Goal: Task Accomplishment & Management: Manage account settings

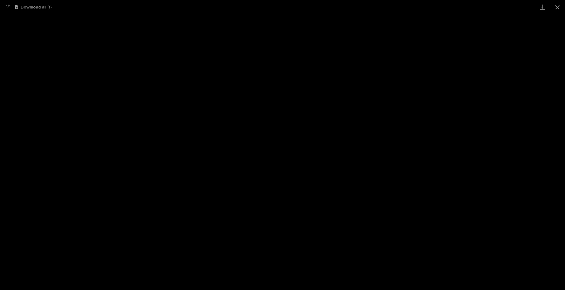
scroll to position [236, 0]
click at [560, 8] on button "Close gallery" at bounding box center [557, 7] width 15 height 14
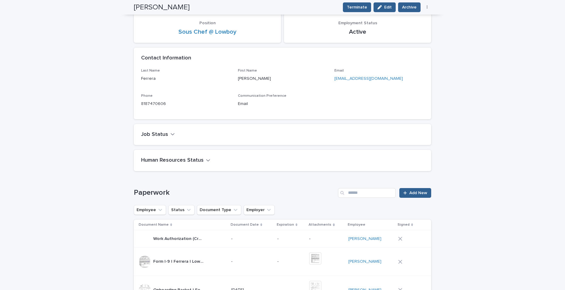
scroll to position [0, 0]
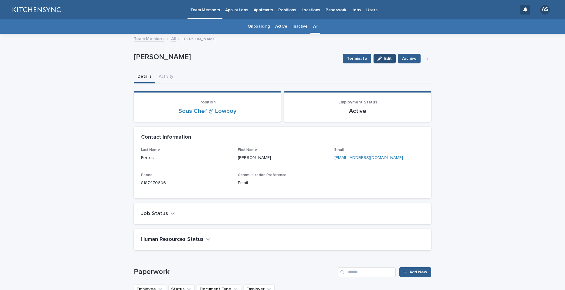
click at [385, 58] on span "Edit" at bounding box center [388, 58] width 8 height 4
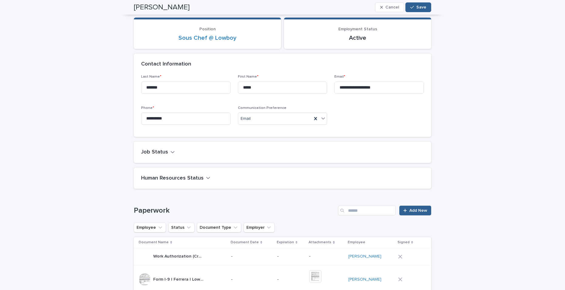
click at [206, 180] on icon "button" at bounding box center [208, 177] width 4 height 5
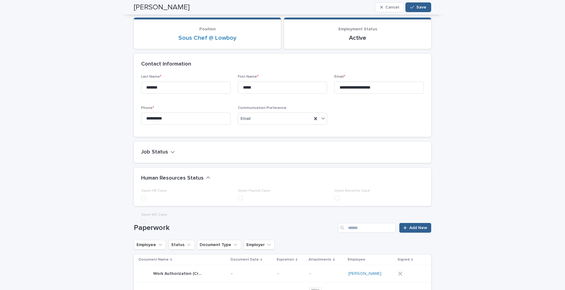
scroll to position [97, 0]
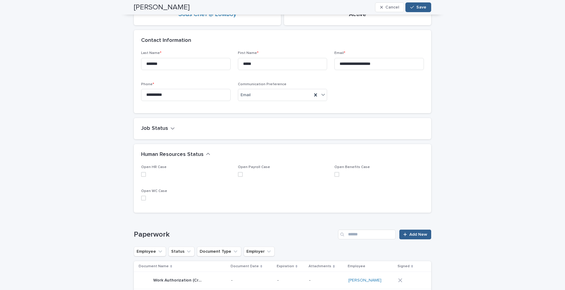
click at [210, 153] on div "Human Resources Status" at bounding box center [281, 154] width 280 height 7
click at [171, 130] on icon "button" at bounding box center [173, 128] width 4 height 5
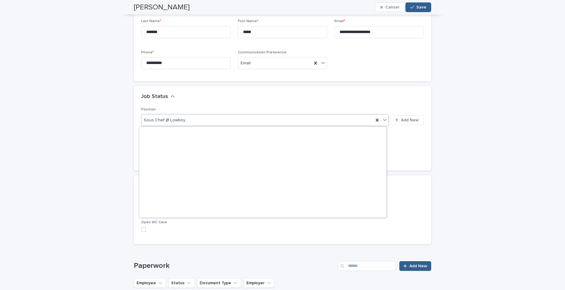
scroll to position [10261, 0]
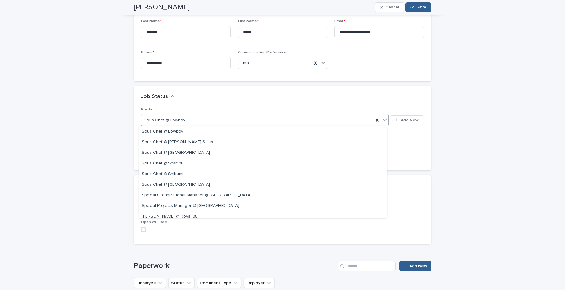
click at [192, 95] on div "Job Status" at bounding box center [281, 96] width 280 height 7
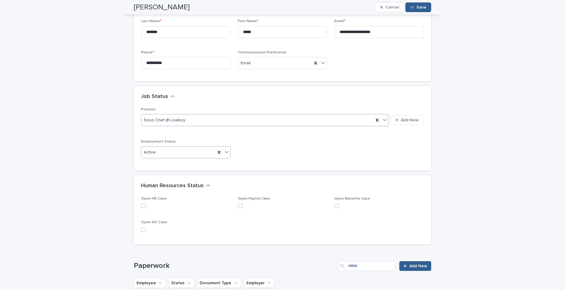
click at [167, 154] on div "Active" at bounding box center [178, 152] width 74 height 10
click at [163, 186] on div "Leave" at bounding box center [183, 185] width 89 height 11
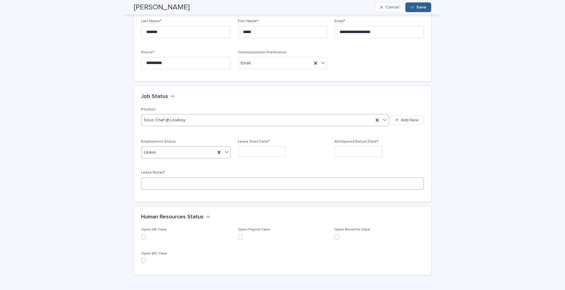
scroll to position [144, 0]
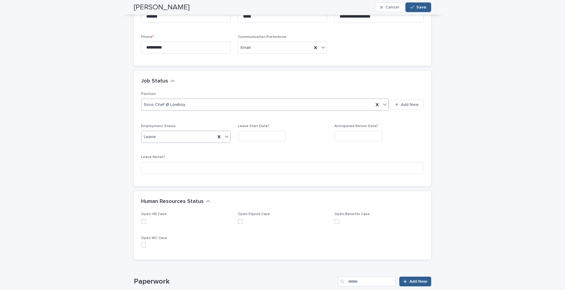
click at [253, 135] on input "text" at bounding box center [262, 136] width 48 height 11
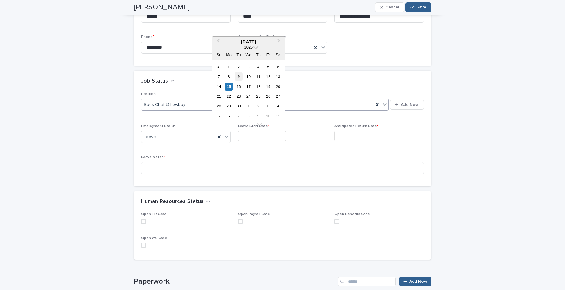
click at [239, 78] on div "9" at bounding box center [239, 77] width 8 height 8
type input "**********"
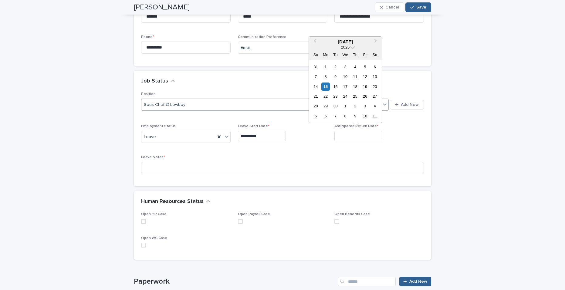
click at [353, 134] on input "text" at bounding box center [358, 136] width 48 height 11
click at [365, 107] on div "3" at bounding box center [365, 106] width 8 height 8
type input "**********"
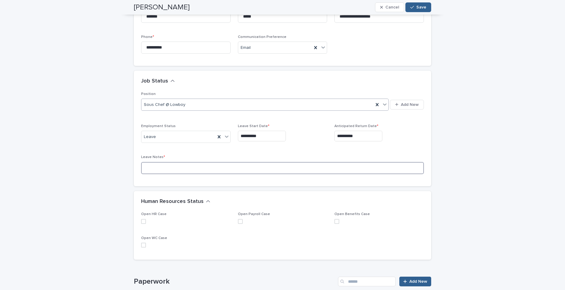
click at [312, 166] on input at bounding box center [282, 168] width 283 height 12
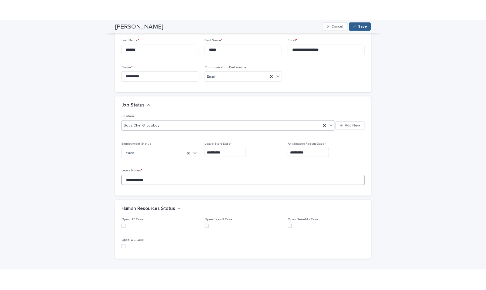
scroll to position [125, 0]
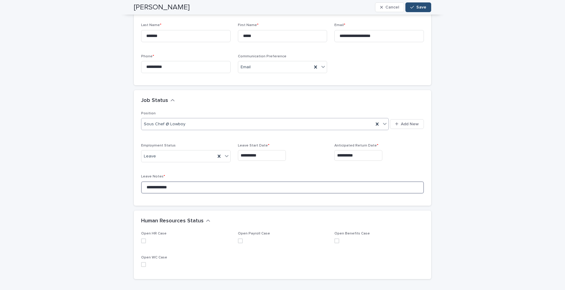
type input "**********"
click at [421, 9] on span "Save" at bounding box center [421, 7] width 10 height 4
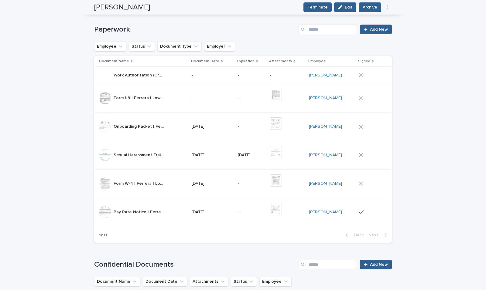
scroll to position [364, 0]
click at [376, 31] on span "Add New" at bounding box center [379, 30] width 18 height 4
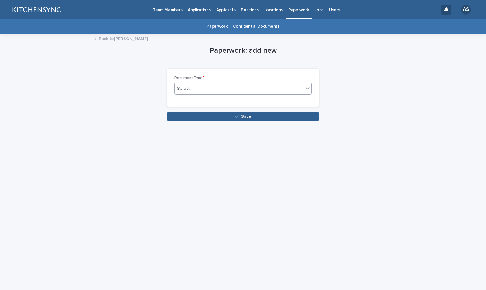
click at [228, 92] on div "Select..." at bounding box center [239, 89] width 129 height 10
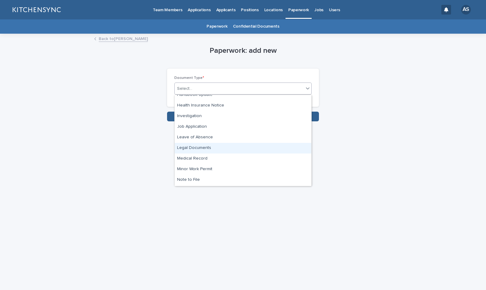
scroll to position [133, 0]
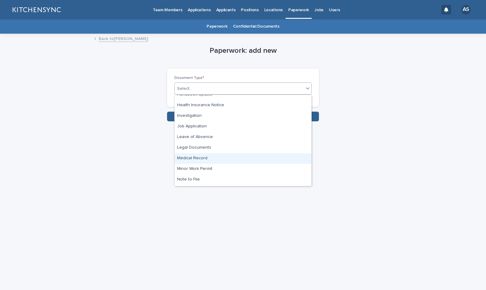
click at [226, 154] on div "Medical Record" at bounding box center [243, 158] width 137 height 11
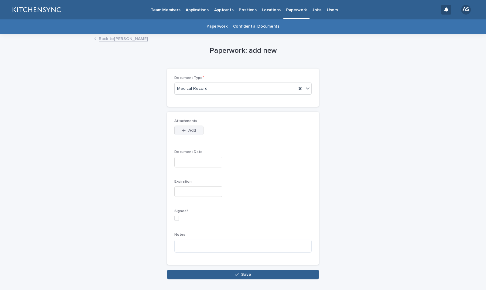
click at [188, 130] on span "Add" at bounding box center [192, 130] width 8 height 4
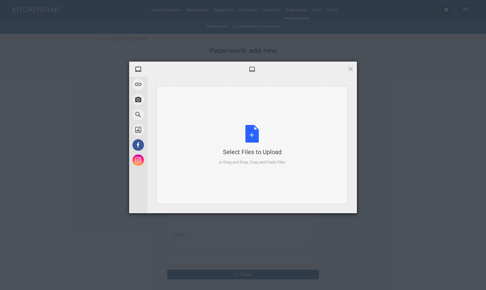
click at [255, 135] on div "Select Files to Upload or Drag and Drop, Copy and Paste Files" at bounding box center [252, 145] width 66 height 40
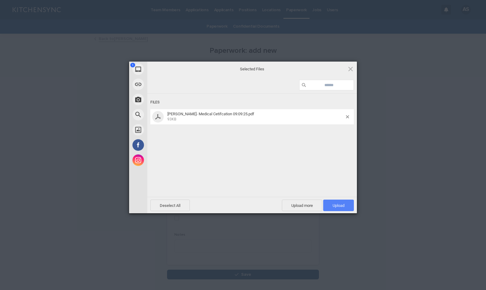
click at [342, 203] on span "Upload 1" at bounding box center [338, 205] width 12 height 5
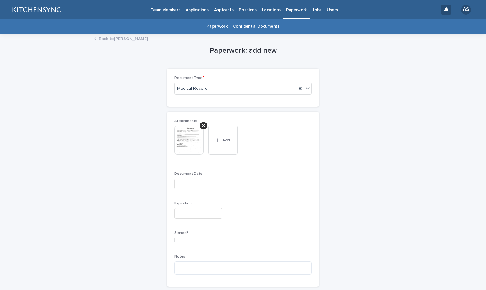
click at [194, 186] on input "text" at bounding box center [198, 184] width 48 height 11
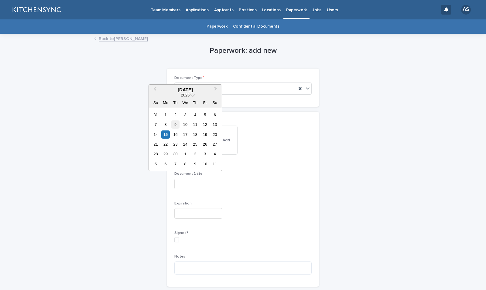
click at [175, 125] on div "9" at bounding box center [175, 124] width 8 height 8
type input "**********"
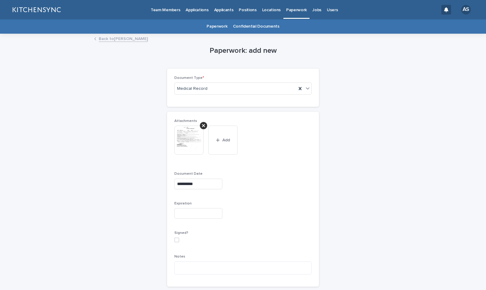
click at [183, 214] on input "text" at bounding box center [198, 213] width 48 height 11
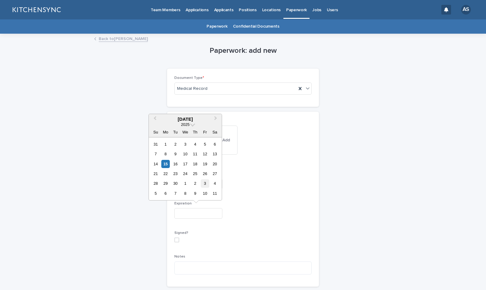
click at [204, 184] on div "3" at bounding box center [205, 183] width 8 height 8
type input "**********"
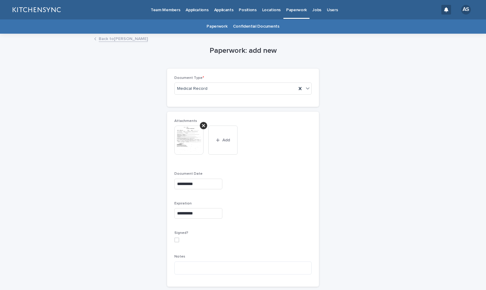
click at [264, 202] on p "Expiration" at bounding box center [242, 204] width 137 height 4
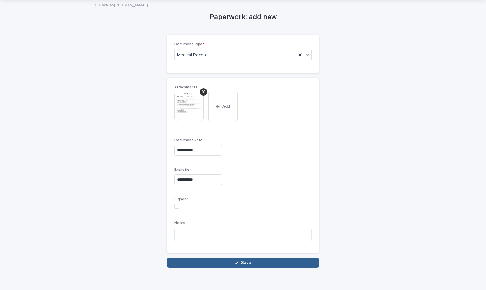
scroll to position [42, 0]
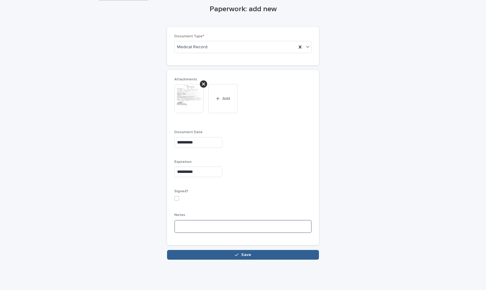
click at [192, 223] on textarea at bounding box center [242, 226] width 137 height 13
paste textarea "**********"
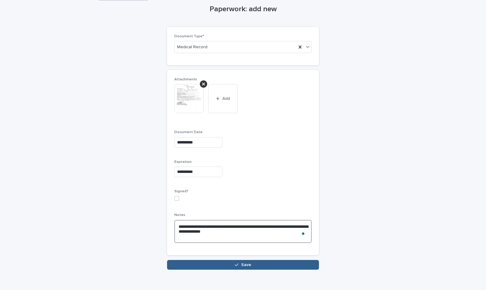
type textarea "**********"
click at [211, 262] on button "Save" at bounding box center [243, 265] width 152 height 10
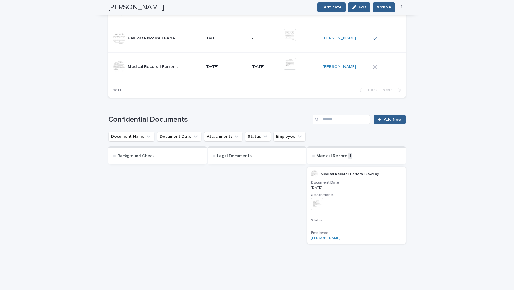
scroll to position [436, 0]
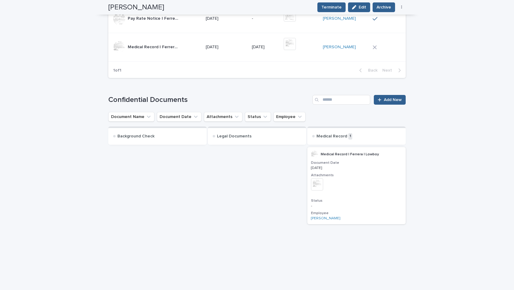
click at [316, 185] on img at bounding box center [317, 184] width 12 height 12
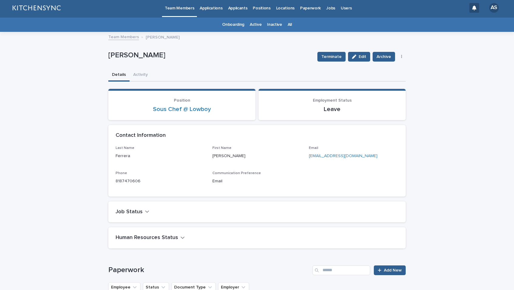
scroll to position [0, 0]
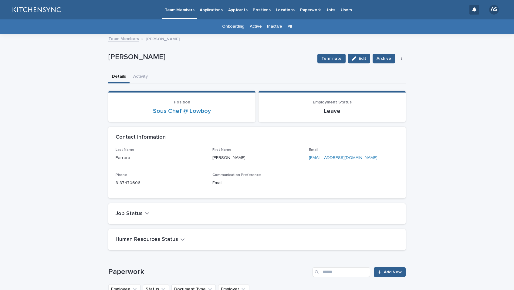
click at [288, 28] on link "All" at bounding box center [290, 26] width 4 height 14
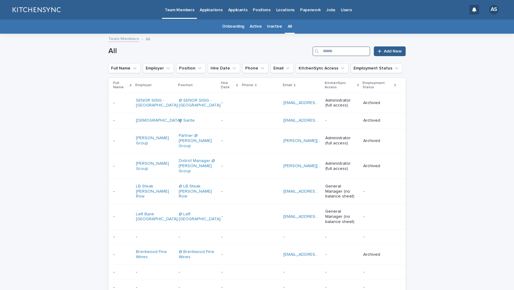
click at [344, 51] on input "Search" at bounding box center [342, 51] width 58 height 10
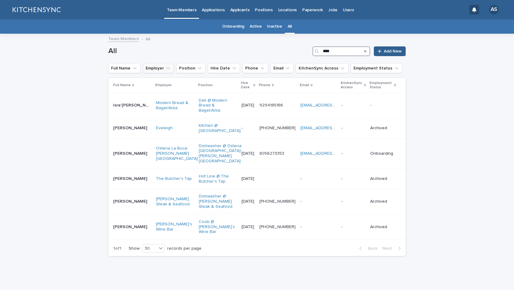
type input "****"
click at [161, 69] on button "Employer" at bounding box center [158, 68] width 31 height 10
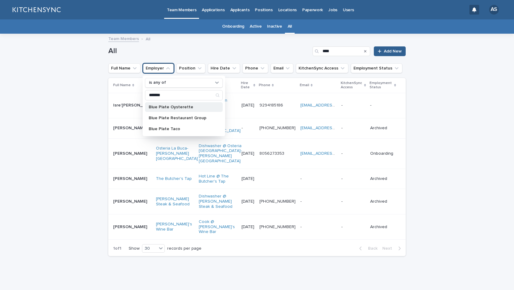
type input "*******"
click at [180, 110] on div "Blue Plate Oysterette" at bounding box center [184, 107] width 78 height 10
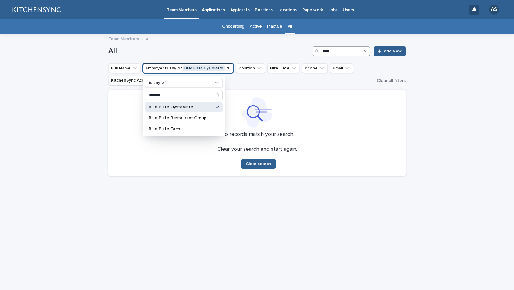
click at [347, 54] on input "****" at bounding box center [342, 51] width 58 height 10
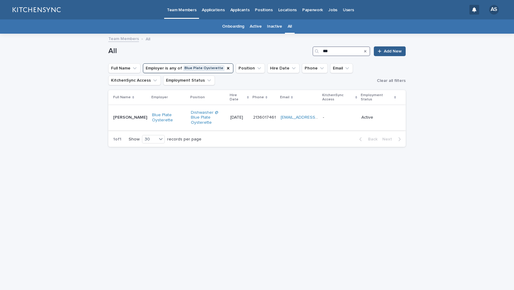
type input "***"
click at [130, 118] on div "Israel Vasquez Israel Vasquez" at bounding box center [130, 118] width 34 height 10
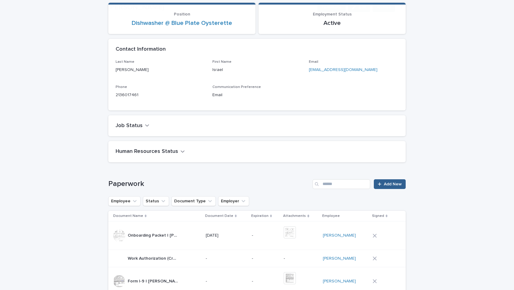
scroll to position [147, 0]
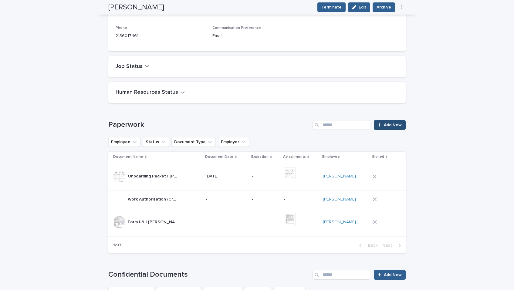
click at [384, 127] on span "Add New" at bounding box center [393, 125] width 18 height 4
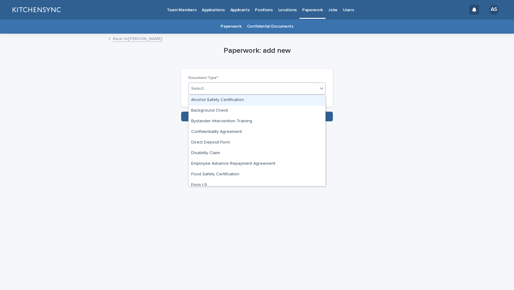
click at [272, 91] on div "Select..." at bounding box center [253, 89] width 129 height 10
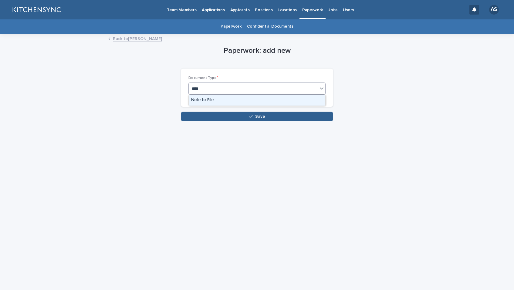
type input "****"
click at [257, 99] on div "Note to File" at bounding box center [257, 100] width 137 height 11
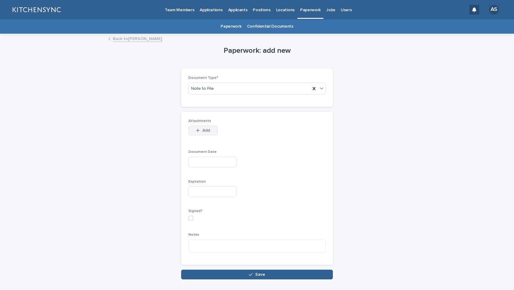
click at [196, 134] on button "Add" at bounding box center [202, 131] width 29 height 10
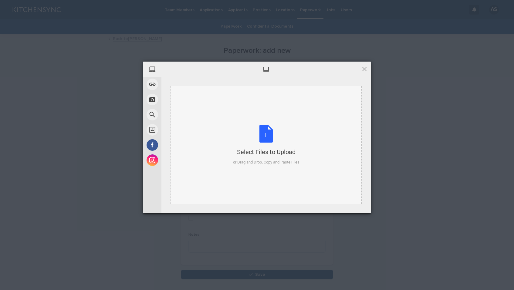
click at [270, 134] on div "Select Files to Upload or Drag and Drop, Copy and Paste Files" at bounding box center [266, 145] width 66 height 40
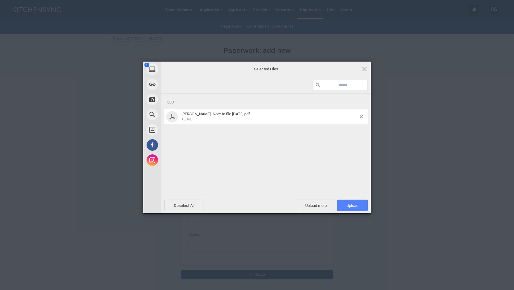
click at [354, 207] on span "Upload 1" at bounding box center [353, 205] width 12 height 5
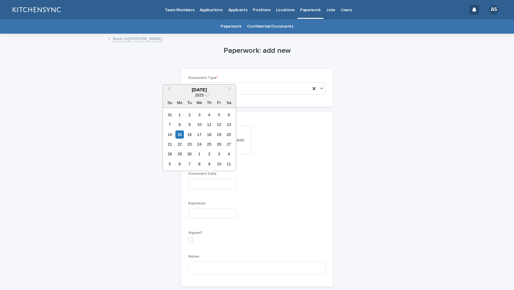
click at [199, 185] on input "text" at bounding box center [212, 184] width 48 height 11
click at [229, 124] on div "13" at bounding box center [229, 124] width 8 height 8
type input "**********"
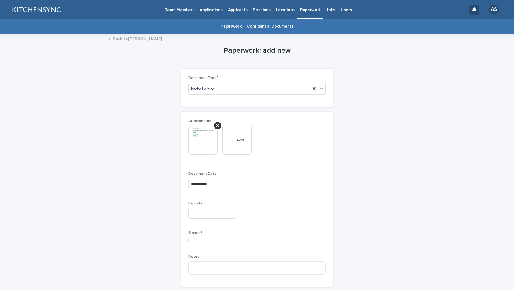
click at [189, 144] on img at bounding box center [202, 140] width 29 height 29
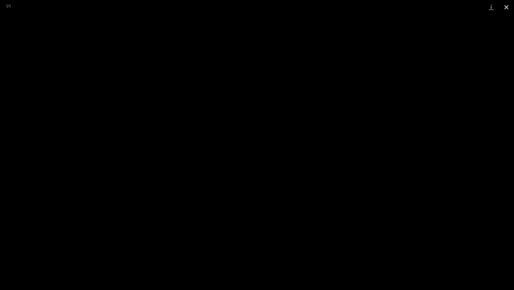
click at [503, 9] on button "Close gallery" at bounding box center [506, 7] width 15 height 14
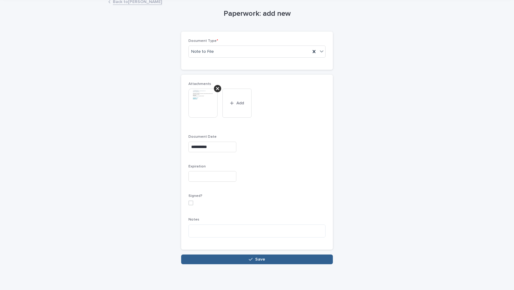
scroll to position [37, 0]
click at [206, 232] on textarea at bounding box center [256, 230] width 137 height 13
paste textarea "**********"
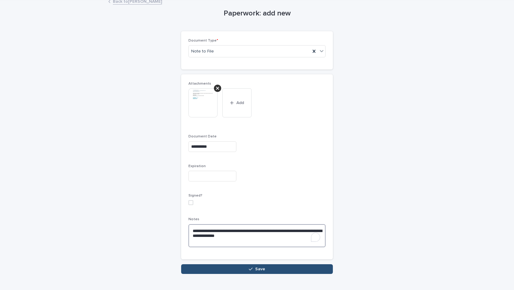
type textarea "**********"
click at [229, 267] on button "Save" at bounding box center [257, 269] width 152 height 10
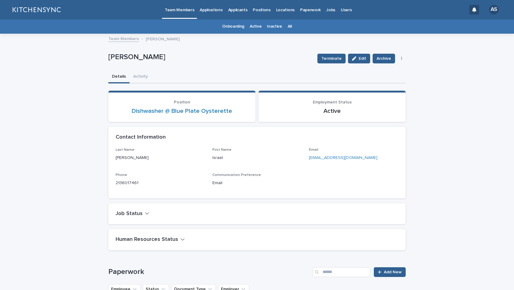
click at [288, 26] on link "All" at bounding box center [290, 26] width 4 height 14
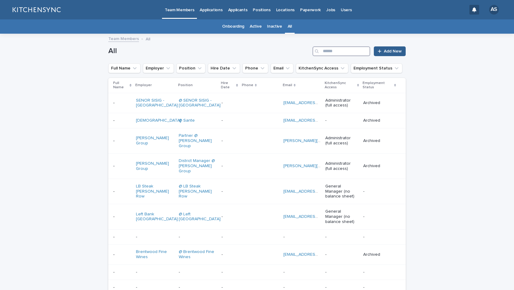
click at [331, 52] on input "Search" at bounding box center [342, 51] width 58 height 10
click at [328, 53] on input "Search" at bounding box center [342, 51] width 58 height 10
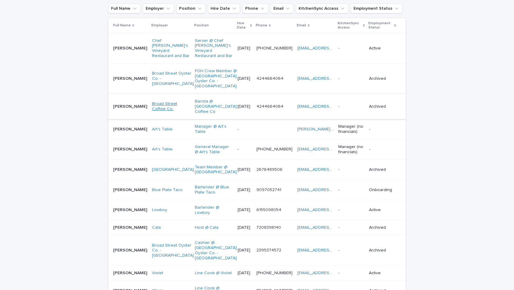
scroll to position [88, 0]
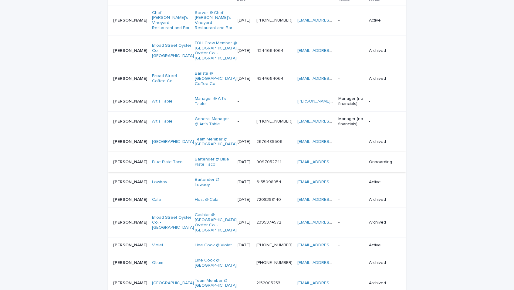
type input "******"
click at [132, 167] on div "Jordan Banuelos Jordan Banuelos" at bounding box center [130, 162] width 34 height 10
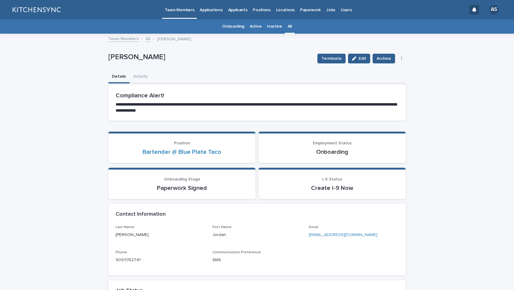
drag, startPoint x: 163, startPoint y: 58, endPoint x: 105, endPoint y: 59, distance: 58.0
copy p "Jordan Banuelos"
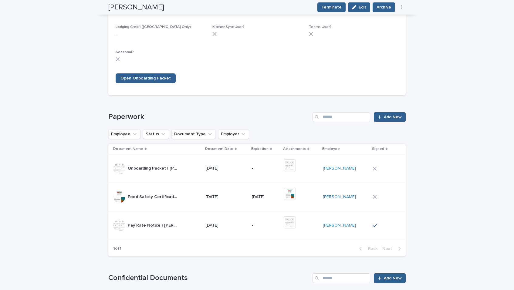
scroll to position [370, 0]
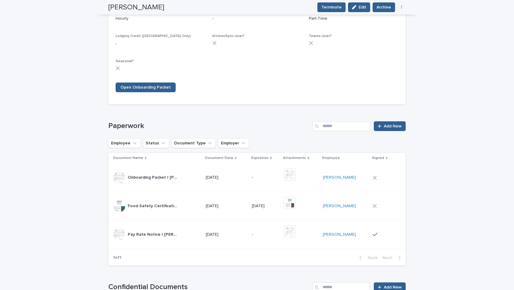
click at [388, 135] on div "Paperwork Add New Employee Status Document Type Employer Document Name Document…" at bounding box center [256, 193] width 297 height 144
click at [388, 124] on span "Add New" at bounding box center [393, 126] width 18 height 4
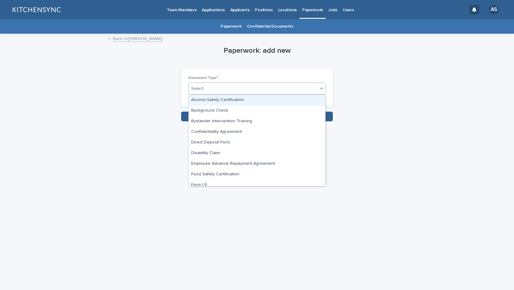
click at [222, 88] on div "Select..." at bounding box center [253, 89] width 129 height 10
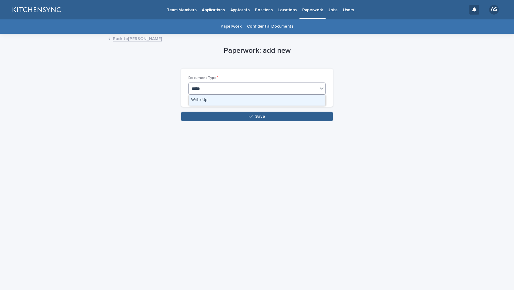
type input "*****"
click at [228, 99] on div "Write-Up" at bounding box center [257, 100] width 137 height 11
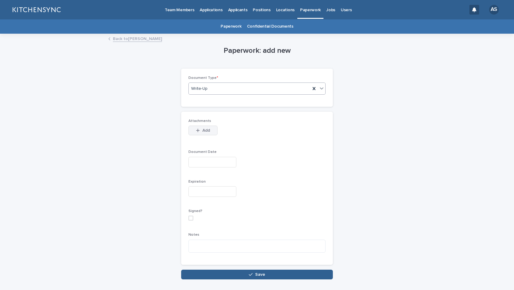
click at [199, 131] on div "button" at bounding box center [199, 130] width 6 height 4
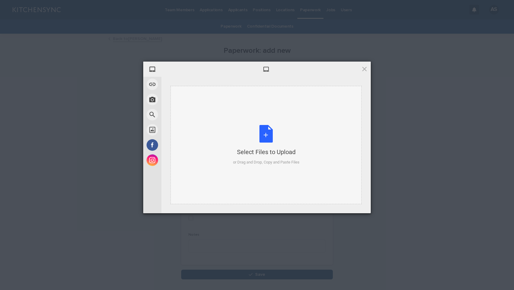
click at [269, 134] on div "Select Files to Upload or Drag and Drop, Copy and Paste Files" at bounding box center [266, 145] width 66 height 40
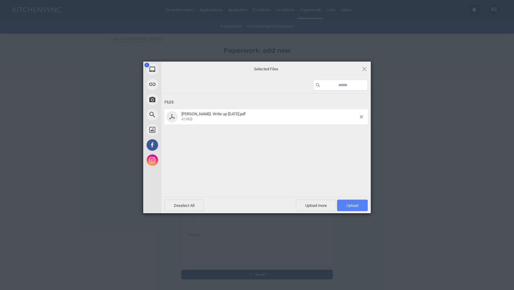
click at [353, 205] on span "Upload 1" at bounding box center [353, 205] width 12 height 5
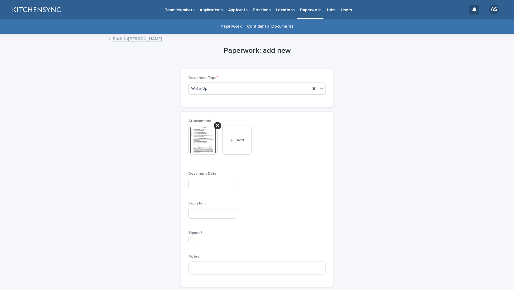
click at [219, 185] on input "text" at bounding box center [212, 184] width 48 height 11
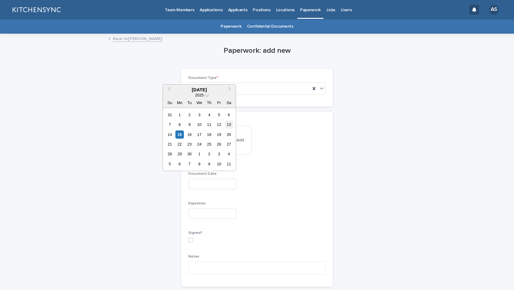
click at [229, 123] on div "13" at bounding box center [229, 124] width 8 height 8
type input "**********"
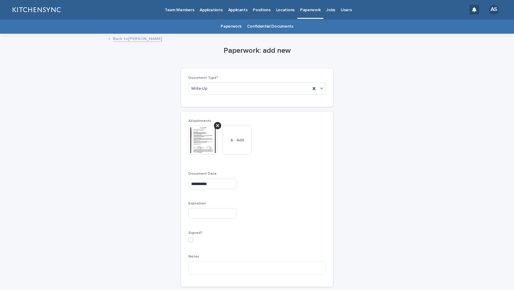
click at [303, 208] on div at bounding box center [256, 213] width 137 height 11
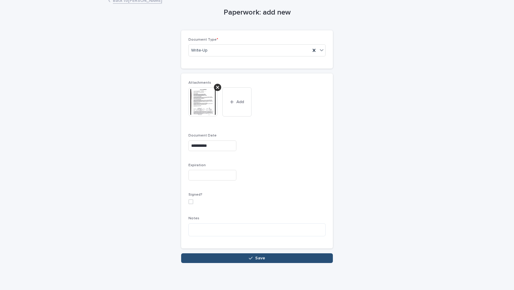
scroll to position [42, 0]
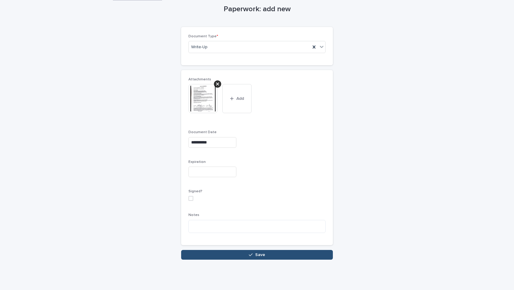
click at [276, 256] on button "Save" at bounding box center [257, 255] width 152 height 10
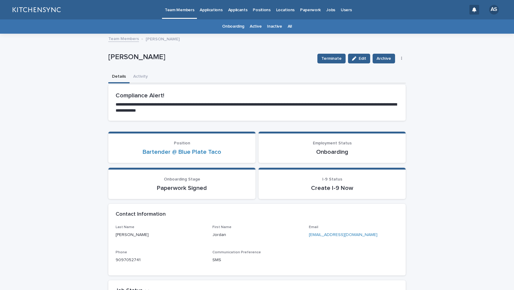
click at [288, 28] on link "All" at bounding box center [290, 26] width 4 height 14
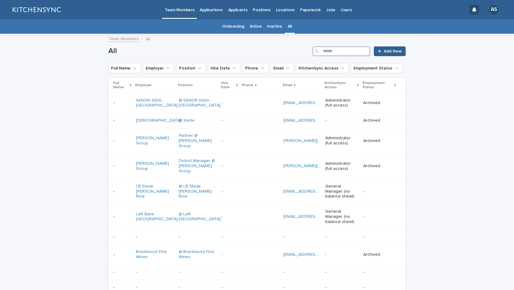
click at [348, 55] on input "Search" at bounding box center [342, 51] width 58 height 10
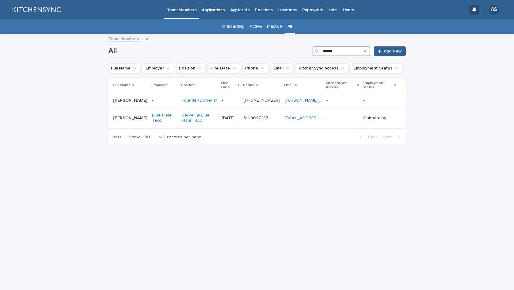
type input "******"
click at [132, 124] on td "Irving Valeriano Irving Valeriano" at bounding box center [128, 118] width 41 height 20
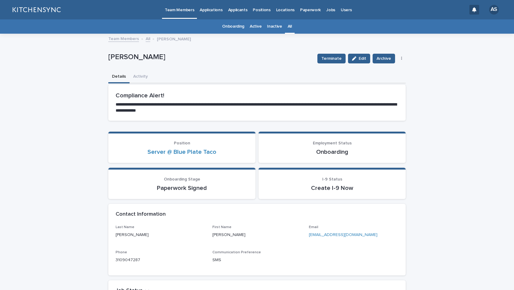
click at [288, 26] on link "All" at bounding box center [290, 26] width 4 height 14
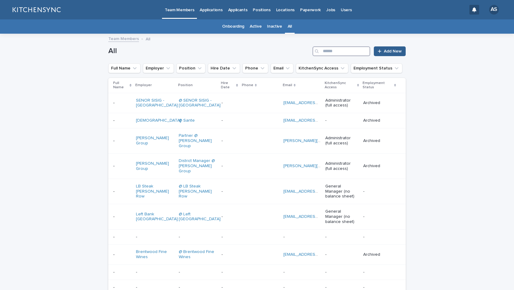
click at [346, 52] on input "Search" at bounding box center [342, 51] width 58 height 10
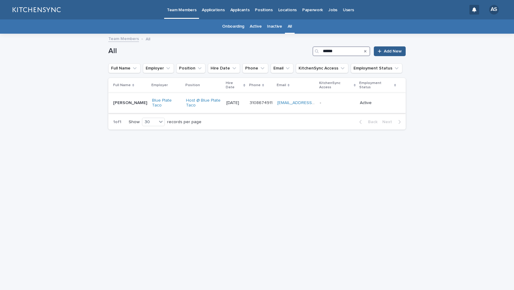
type input "******"
click at [134, 103] on div "Kellen Johnson Kellen Johnson" at bounding box center [130, 103] width 34 height 10
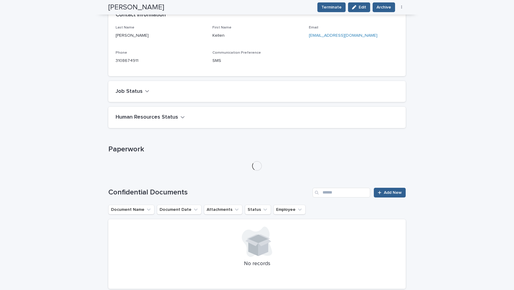
scroll to position [205, 0]
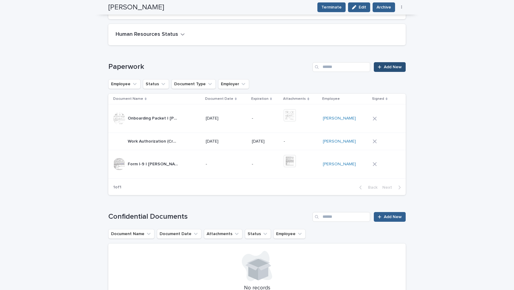
click at [394, 67] on span "Add New" at bounding box center [393, 67] width 18 height 4
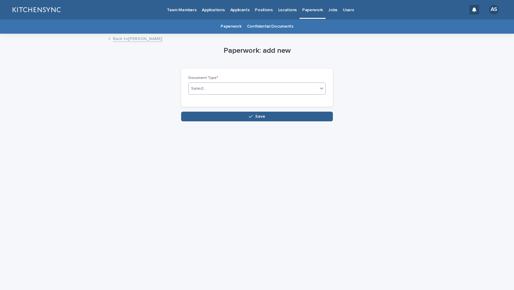
click at [212, 91] on div "Select..." at bounding box center [253, 89] width 129 height 10
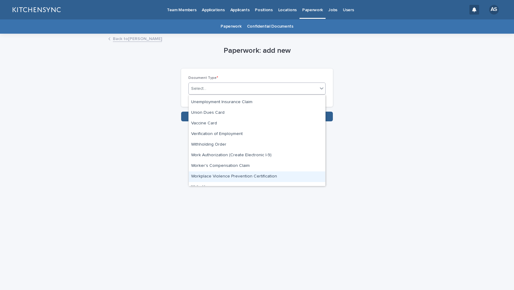
scroll to position [408, 0]
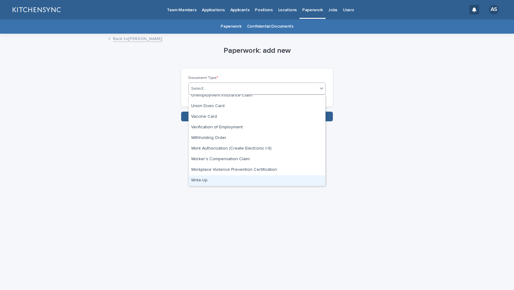
click at [222, 182] on div "Write-Up" at bounding box center [257, 180] width 137 height 11
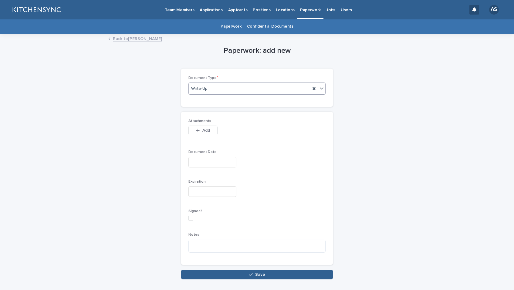
click at [218, 160] on input "text" at bounding box center [212, 162] width 48 height 11
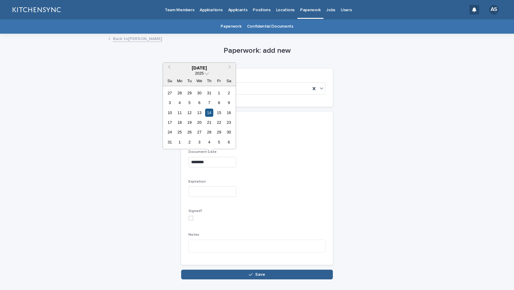
click at [208, 113] on div "14" at bounding box center [209, 113] width 8 height 8
type input "**********"
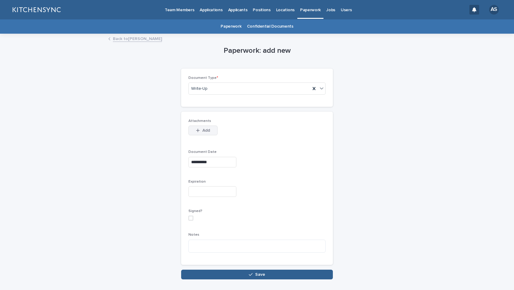
click at [197, 127] on button "Add" at bounding box center [202, 131] width 29 height 10
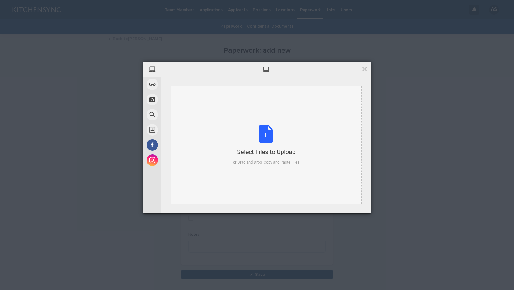
click at [264, 135] on div "Select Files to Upload or Drag and Drop, Copy and Paste Files" at bounding box center [266, 145] width 66 height 40
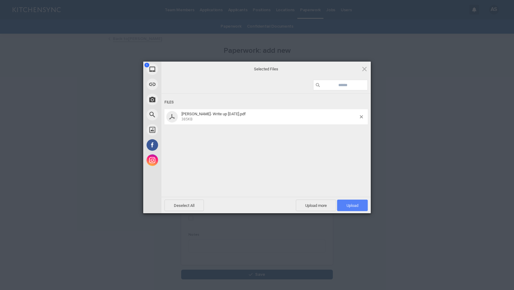
click at [352, 205] on span "Upload 1" at bounding box center [353, 205] width 12 height 5
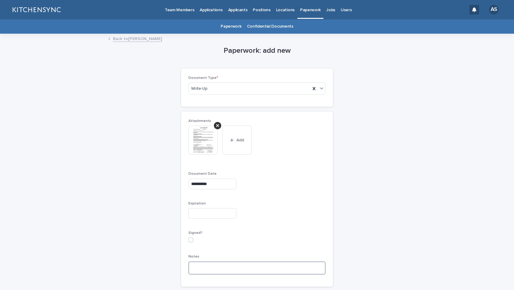
click at [218, 270] on textarea at bounding box center [256, 268] width 137 height 13
click at [217, 270] on textarea "To enrich screen reader interactions, please activate Accessibility in Grammarl…" at bounding box center [256, 268] width 137 height 13
paste textarea "**********"
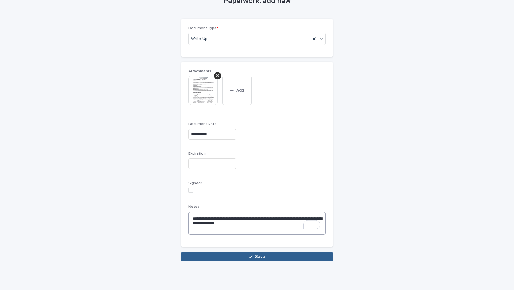
scroll to position [52, 0]
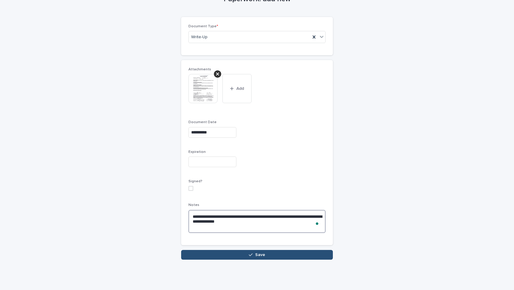
type textarea "**********"
click at [242, 253] on button "Save" at bounding box center [257, 255] width 152 height 10
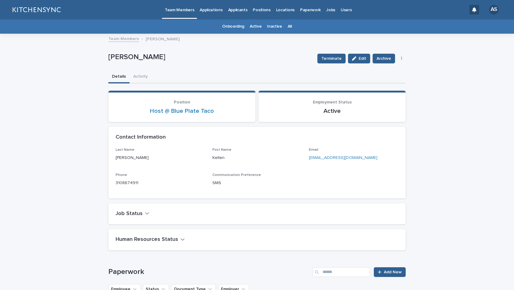
click at [288, 29] on link "All" at bounding box center [290, 26] width 4 height 14
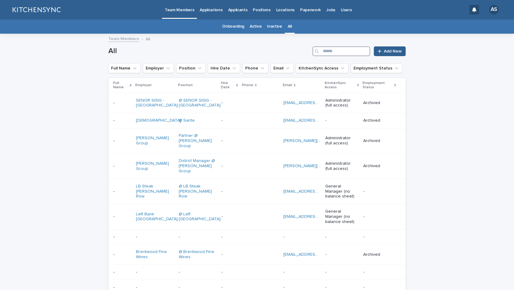
click at [341, 50] on input "Search" at bounding box center [342, 51] width 58 height 10
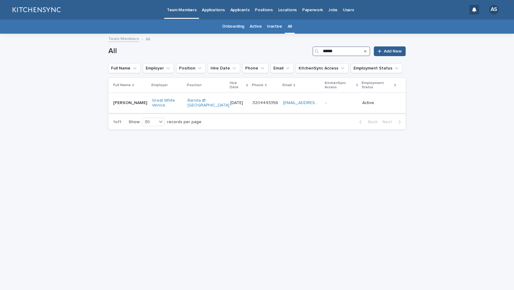
type input "******"
click at [137, 109] on td "Kamryn Siedschlag Kamryn Siedschlag" at bounding box center [128, 103] width 41 height 20
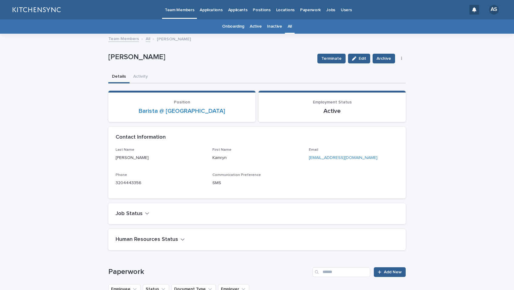
drag, startPoint x: 176, startPoint y: 57, endPoint x: 101, endPoint y: 58, distance: 74.4
copy p "[PERSON_NAME]"
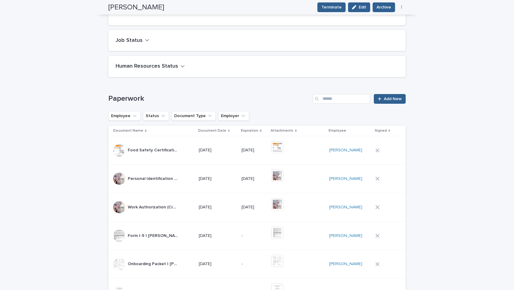
scroll to position [169, 0]
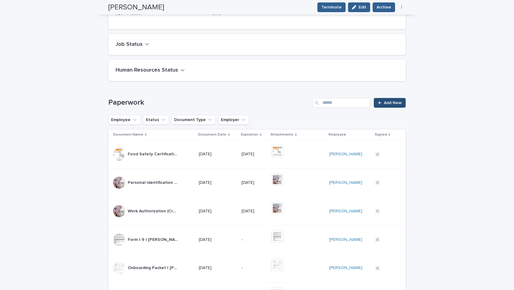
click at [387, 104] on span "Add New" at bounding box center [393, 103] width 18 height 4
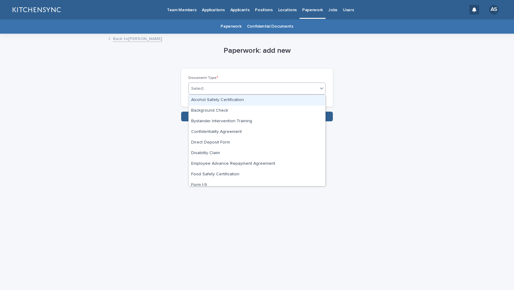
click at [239, 83] on div "Select..." at bounding box center [256, 89] width 137 height 12
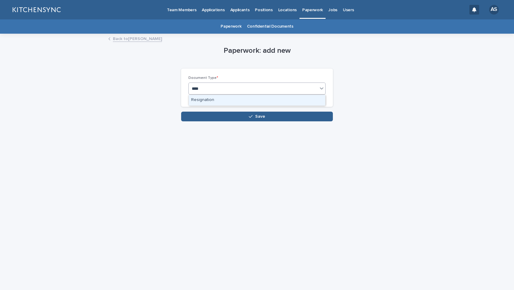
type input "*****"
click at [237, 101] on div "Resignation" at bounding box center [257, 100] width 137 height 11
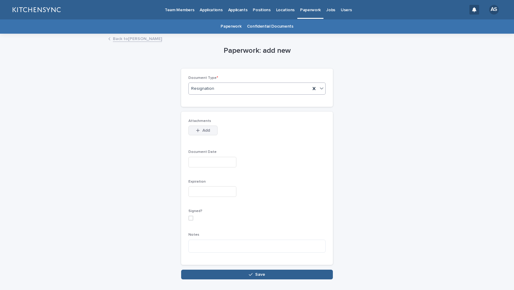
click at [203, 131] on span "Add" at bounding box center [206, 130] width 8 height 4
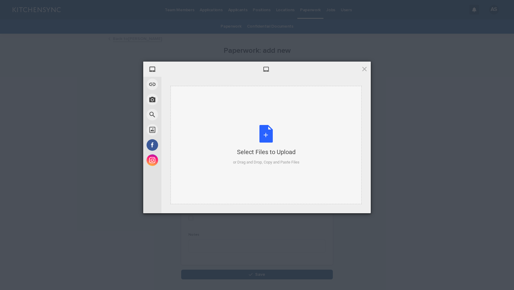
click at [266, 134] on div "Select Files to Upload or Drag and Drop, Copy and Paste Files" at bounding box center [266, 145] width 66 height 40
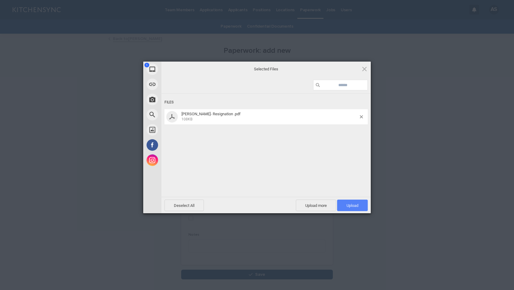
click at [353, 207] on span "Upload 1" at bounding box center [353, 205] width 12 height 5
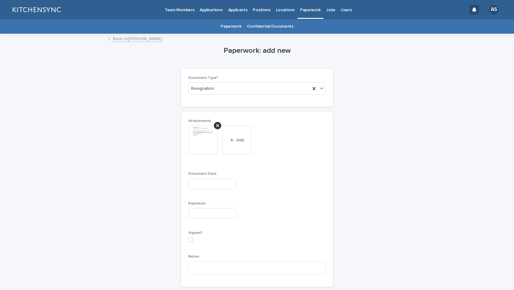
click at [222, 186] on input "text" at bounding box center [212, 184] width 48 height 11
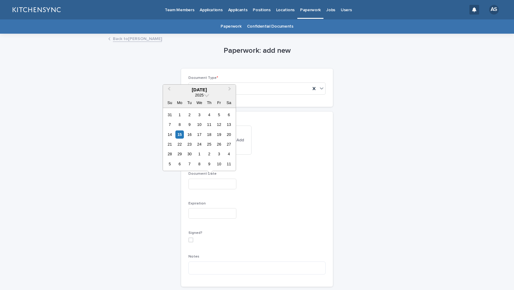
click at [171, 135] on div "14" at bounding box center [170, 134] width 8 height 8
type input "**********"
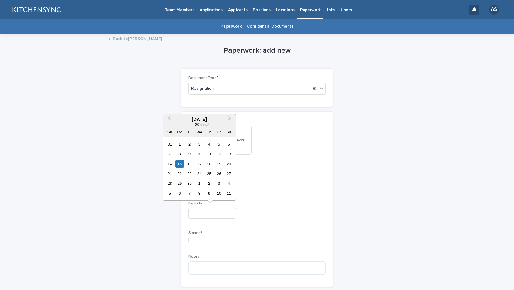
click at [216, 213] on input "text" at bounding box center [212, 213] width 48 height 11
click at [173, 183] on div "28" at bounding box center [170, 183] width 8 height 8
type input "**********"
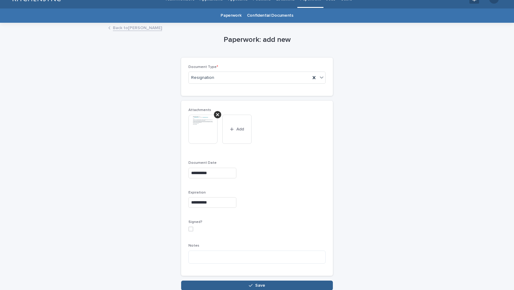
scroll to position [20, 0]
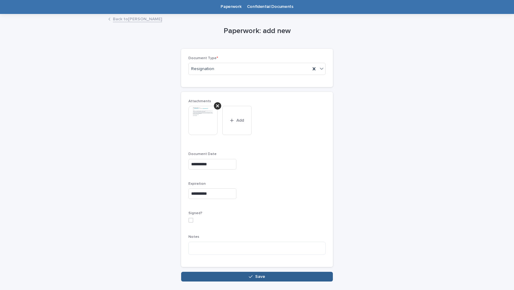
click at [286, 201] on div "**********" at bounding box center [256, 193] width 137 height 22
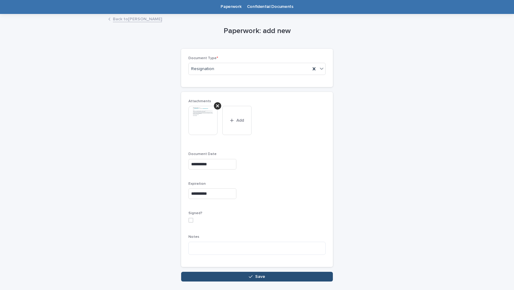
click at [267, 274] on button "Save" at bounding box center [257, 277] width 152 height 10
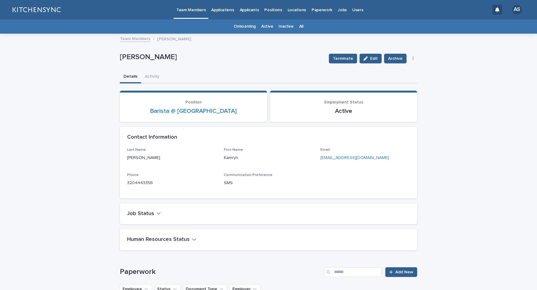
click at [299, 26] on link "All" at bounding box center [301, 26] width 4 height 14
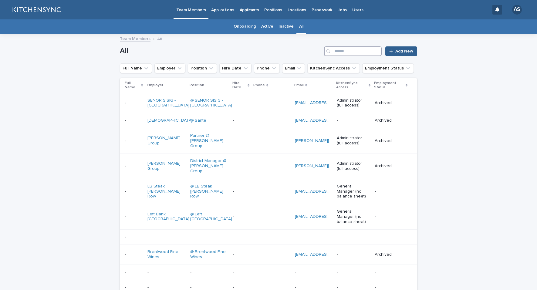
click at [357, 50] on input "Search" at bounding box center [353, 51] width 58 height 10
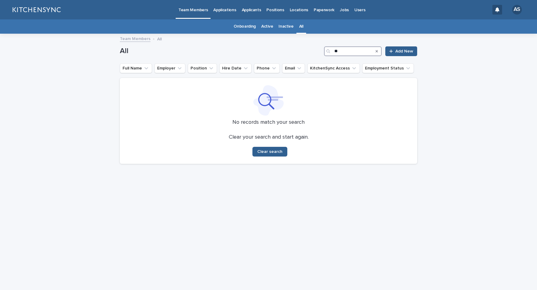
type input "*"
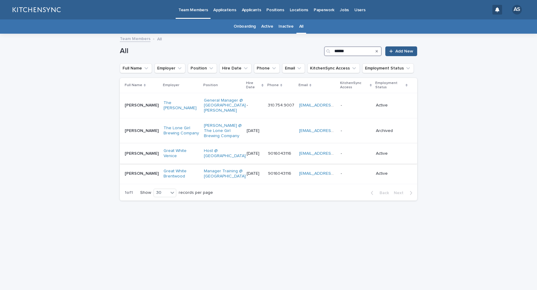
type input "******"
click at [140, 153] on div "[PERSON_NAME] [PERSON_NAME]" at bounding box center [142, 154] width 34 height 10
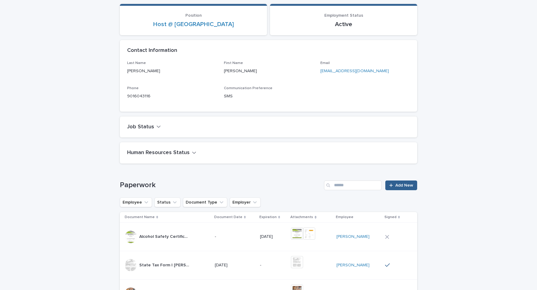
scroll to position [89, 0]
